Goal: Check status: Check status

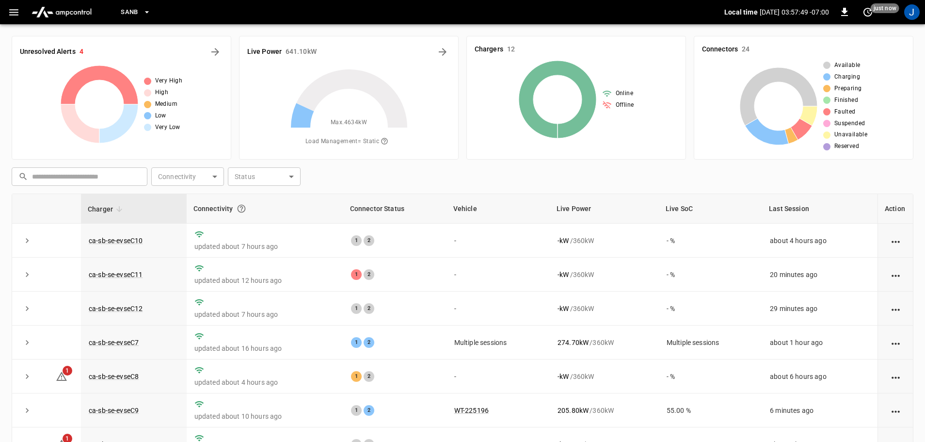
scroll to position [134, 0]
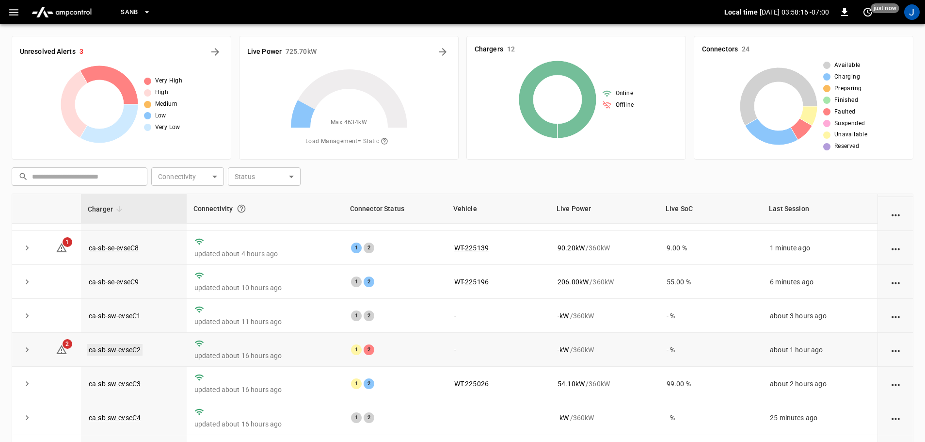
click at [129, 347] on link "ca-sb-sw-evseC2" at bounding box center [115, 350] width 56 height 12
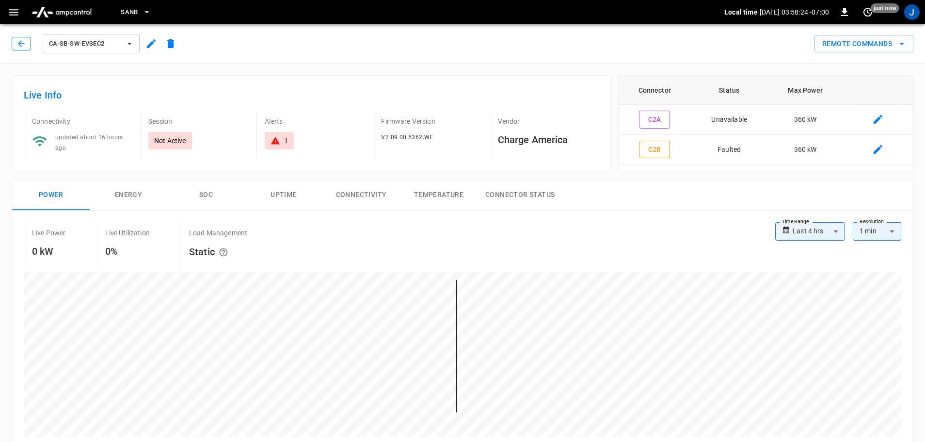
click at [19, 43] on icon "button" at bounding box center [21, 43] width 6 height 6
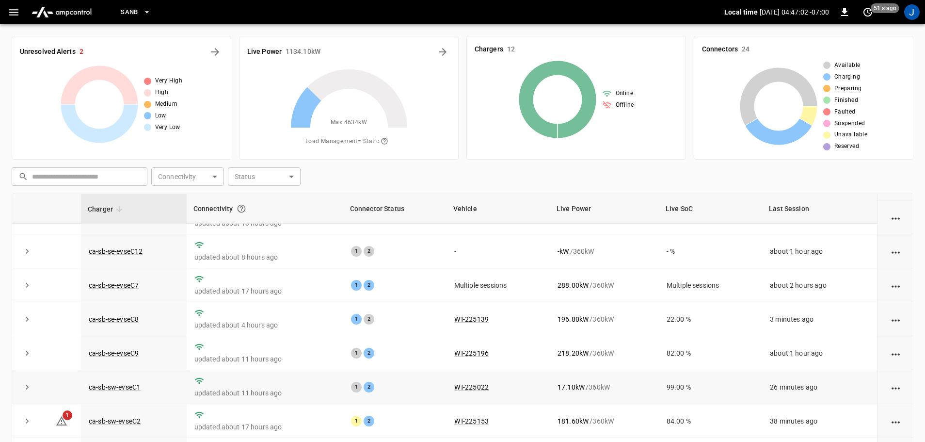
scroll to position [134, 0]
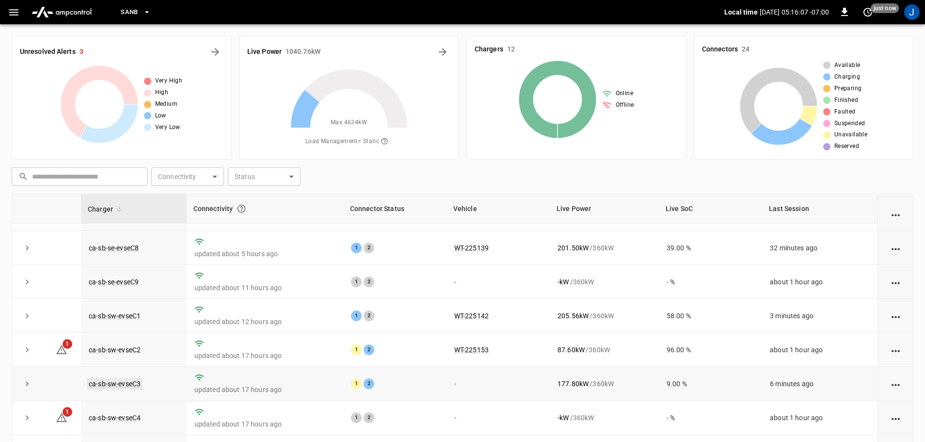
click at [117, 379] on link "ca-sb-sw-evseC3" at bounding box center [115, 384] width 56 height 12
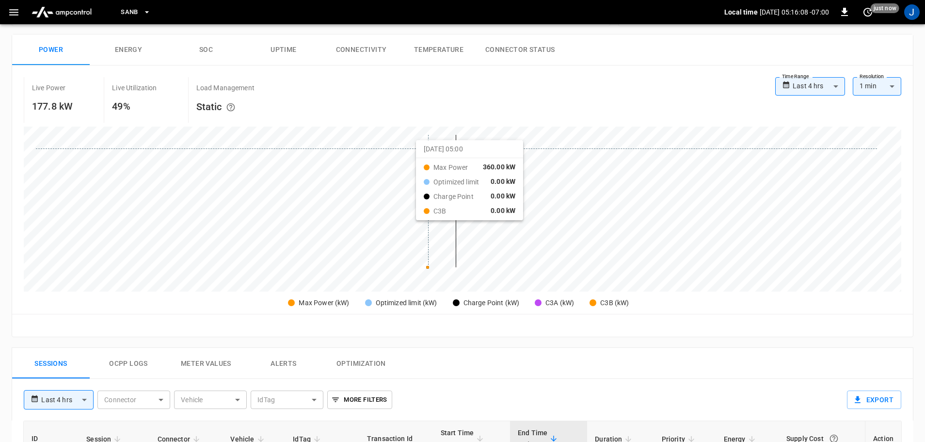
scroll to position [291, 0]
